Goal: Information Seeking & Learning: Learn about a topic

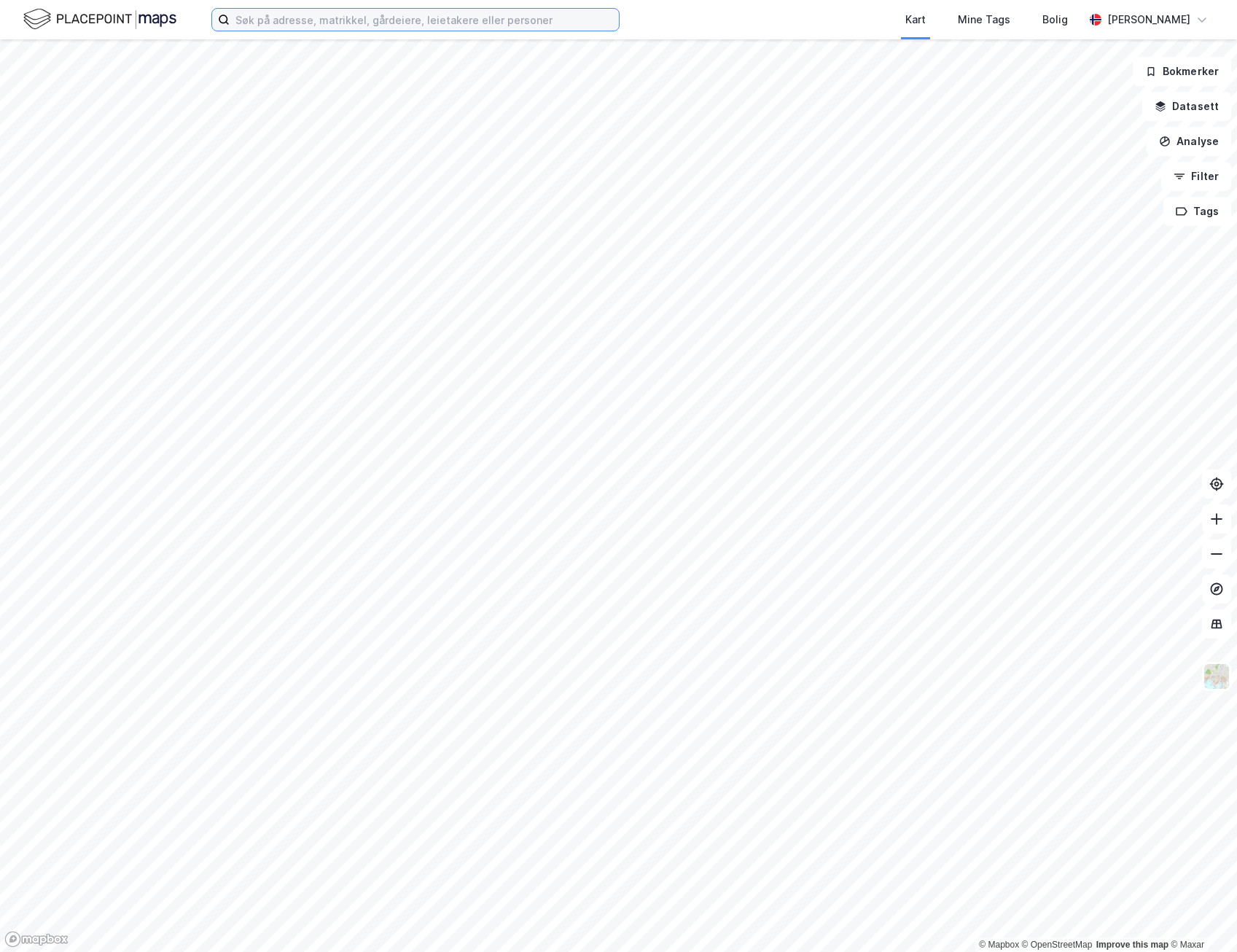
click at [323, 25] on input at bounding box center [424, 20] width 389 height 22
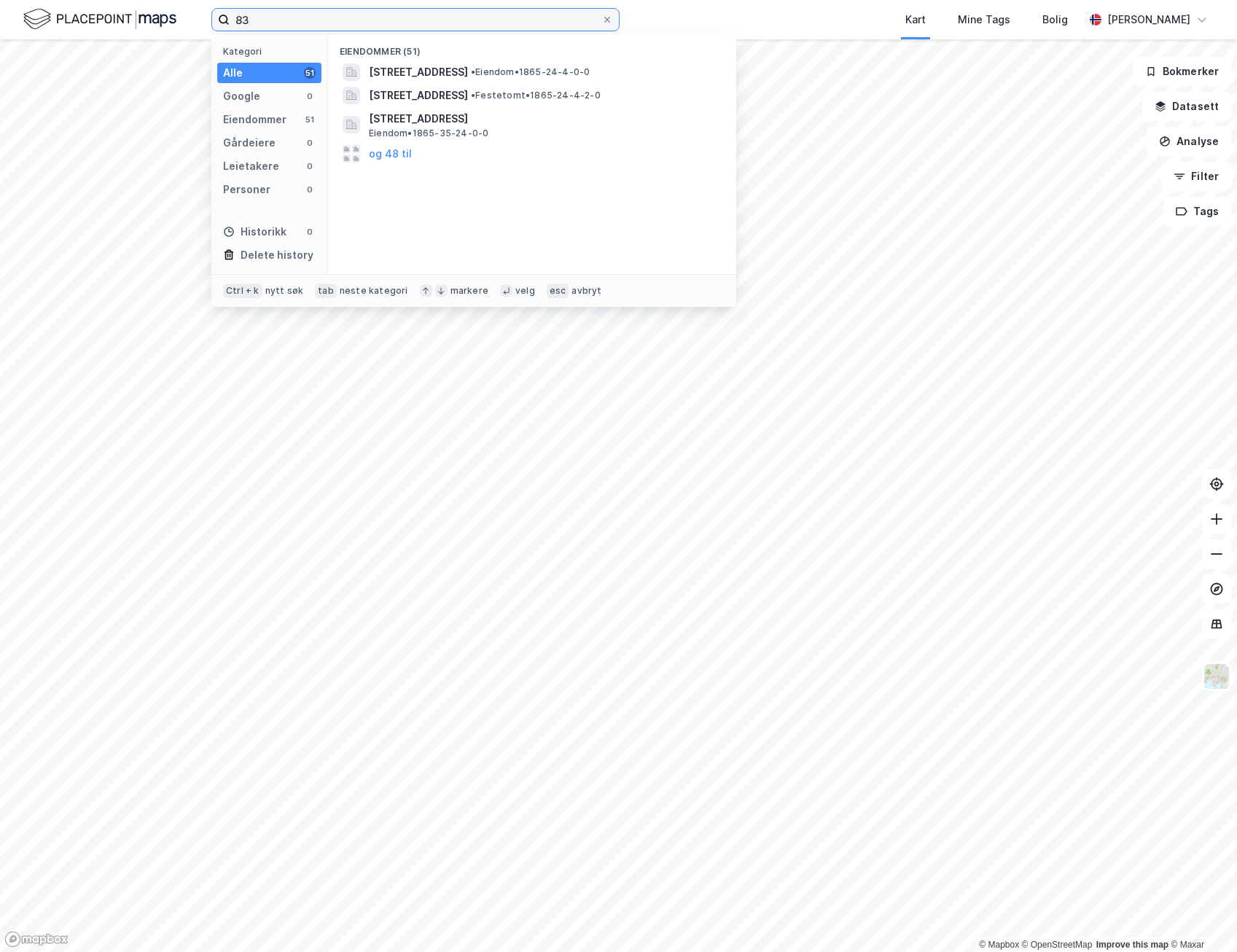
type input "8"
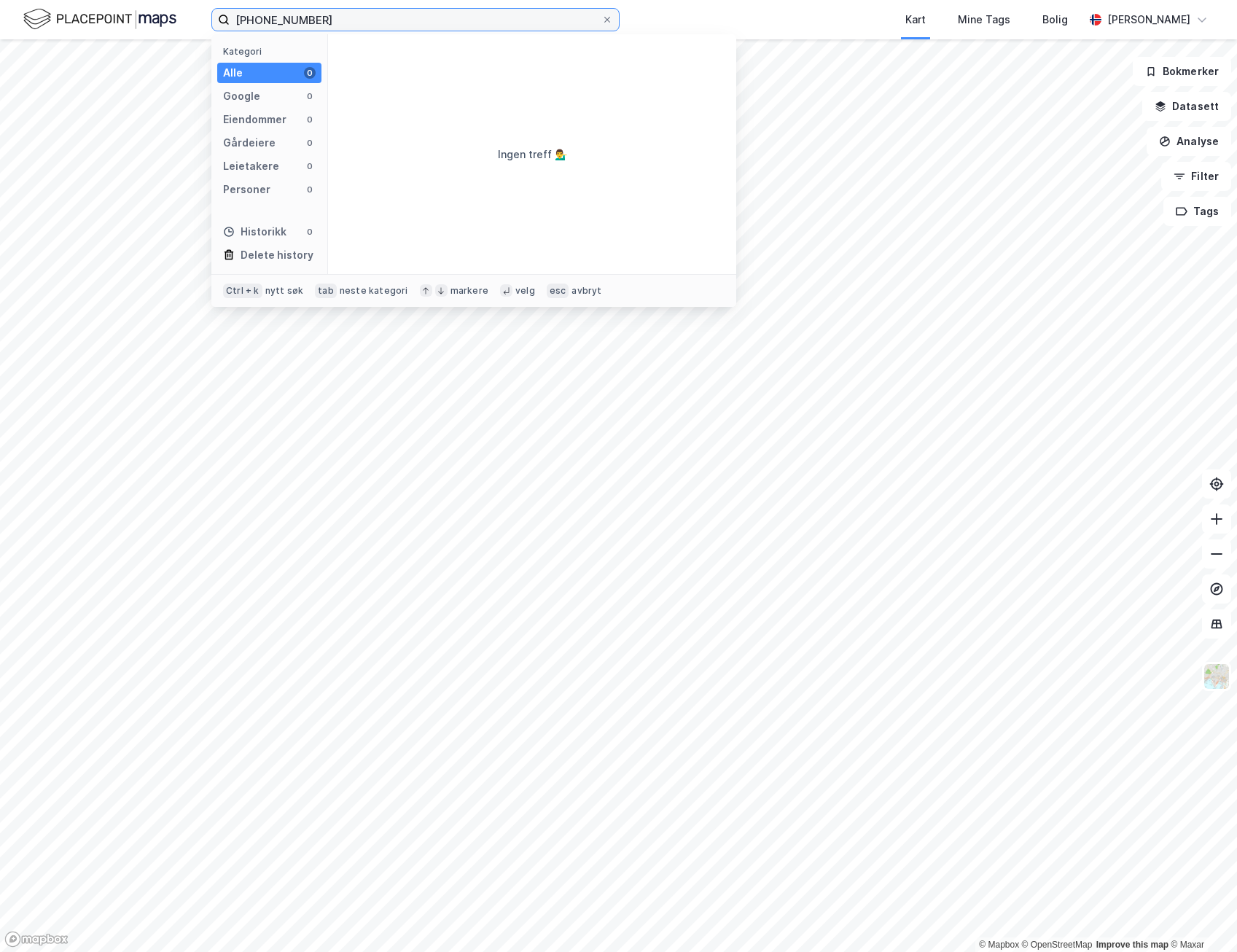
drag, startPoint x: 264, startPoint y: 23, endPoint x: 219, endPoint y: 23, distance: 45.0
click at [219, 23] on label "[PHONE_NUMBER]" at bounding box center [415, 20] width 408 height 24
click at [264, 118] on div "Eiendommer" at bounding box center [255, 119] width 64 height 17
drag, startPoint x: 285, startPoint y: 22, endPoint x: 204, endPoint y: 10, distance: 81.9
click at [204, 10] on div "832/39 Kategori Alle 0 Google 0 Eiendommer 0 Gårdeiere 0 Leietakere 0 Personer …" at bounding box center [618, 20] width 1237 height 39
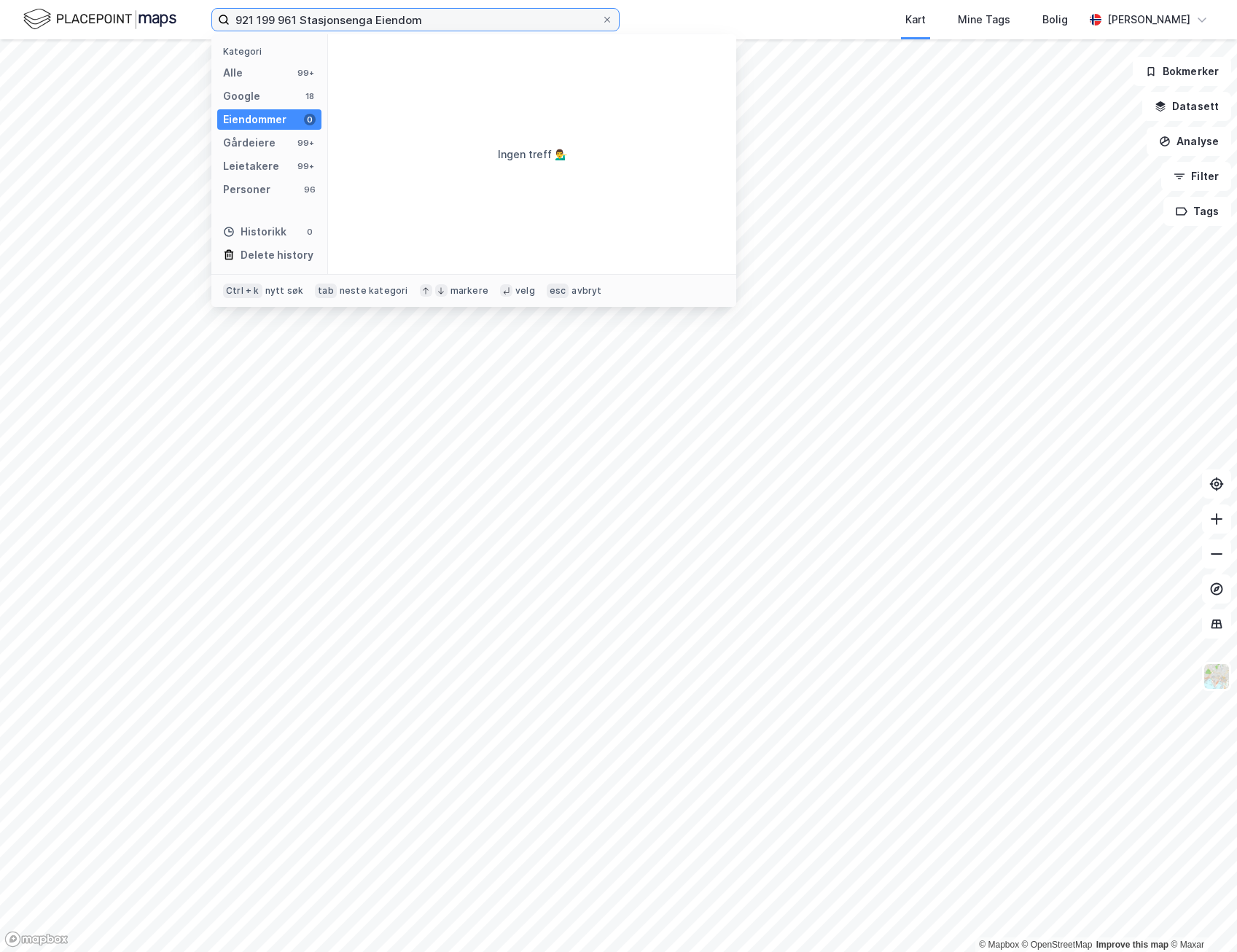
drag, startPoint x: 300, startPoint y: 17, endPoint x: 211, endPoint y: 5, distance: 89.8
click at [211, 5] on div "921 199 961 Stasjonsenga Eiendom Kategori Alle 99+ Google 18 Eiendommer 0 Gårde…" at bounding box center [618, 20] width 1237 height 39
type input "Stasjonsenga Eiendom AS"
click at [266, 145] on div "Gårdeiere" at bounding box center [249, 142] width 52 height 17
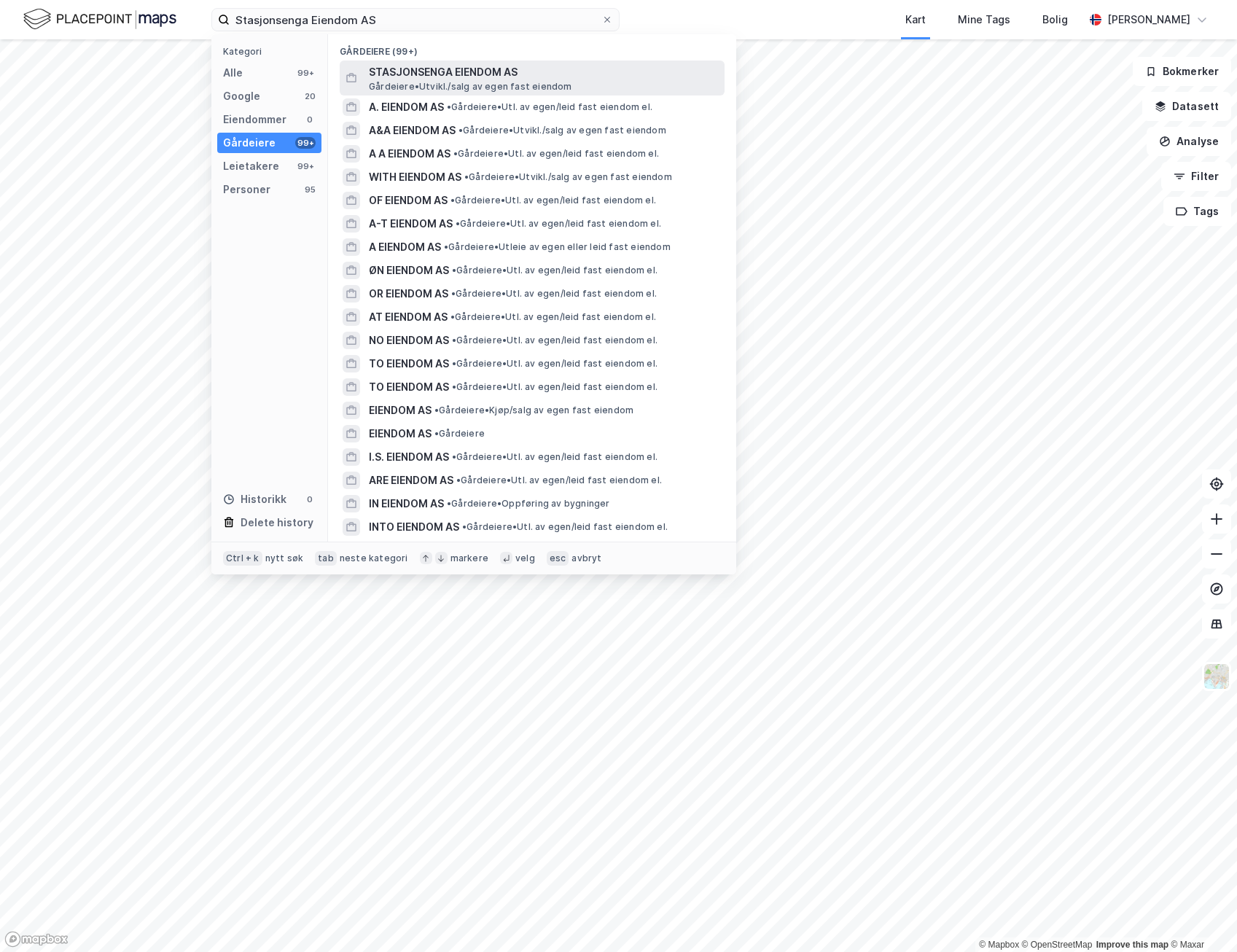
click at [510, 78] on span "STASJONSENGA EIENDOM AS" at bounding box center [544, 72] width 350 height 17
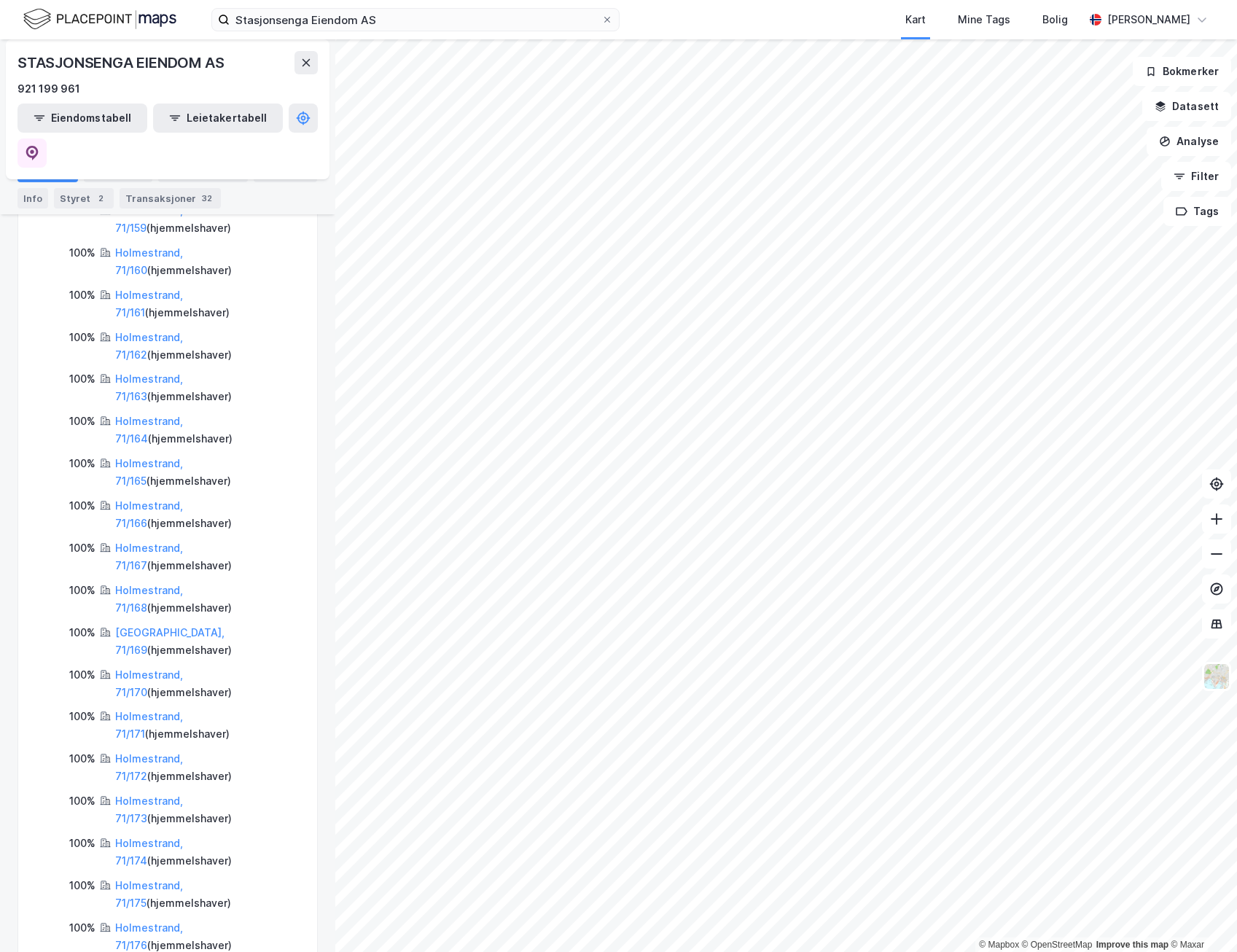
scroll to position [735, 0]
